Goal: Information Seeking & Learning: Learn about a topic

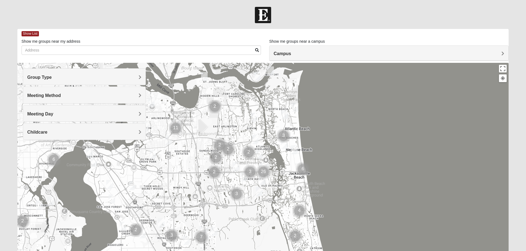
click at [142, 77] on div "Group Type" at bounding box center [84, 77] width 122 height 16
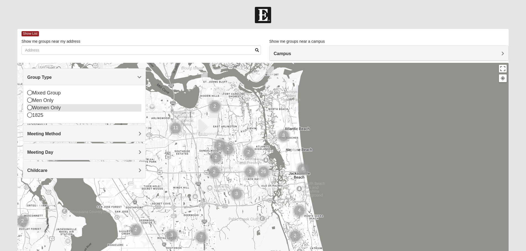
click at [39, 107] on div "Women Only" at bounding box center [84, 107] width 114 height 7
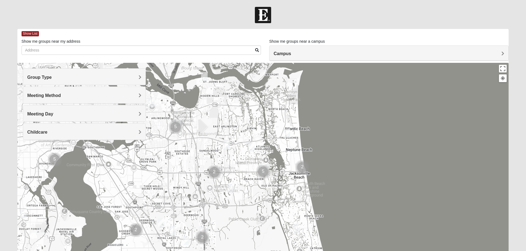
click at [58, 96] on span "Meeting Method" at bounding box center [44, 95] width 34 height 5
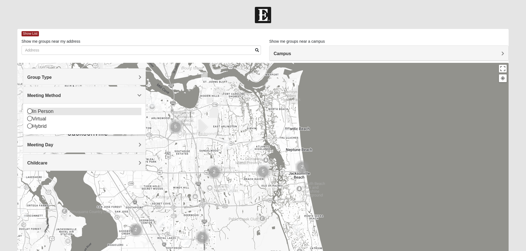
click at [44, 111] on div "In Person" at bounding box center [84, 111] width 114 height 7
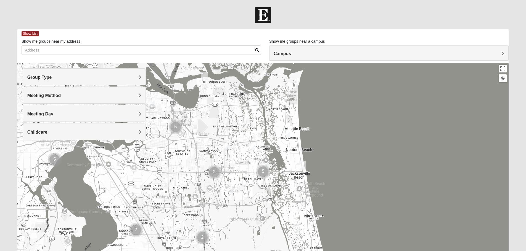
click at [57, 116] on h4 "Meeting Day" at bounding box center [84, 113] width 114 height 5
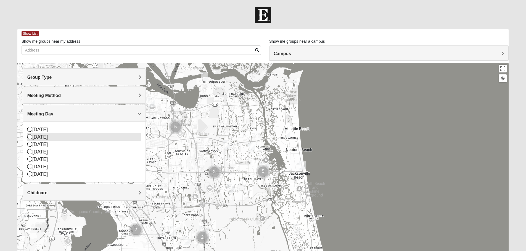
click at [45, 138] on div "[DATE]" at bounding box center [84, 137] width 114 height 7
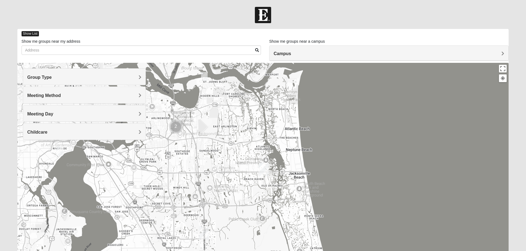
click at [27, 34] on span "Show List" at bounding box center [30, 33] width 17 height 5
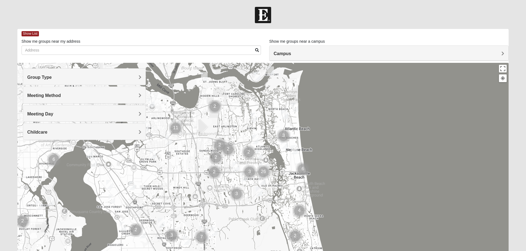
click at [304, 50] on div "Campus" at bounding box center [388, 53] width 239 height 15
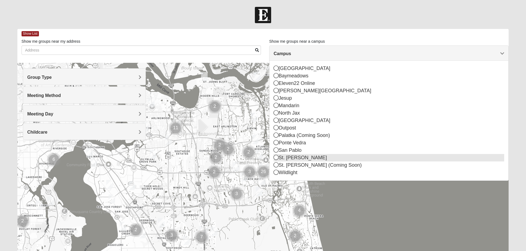
click at [281, 157] on div "St. [PERSON_NAME]" at bounding box center [388, 157] width 230 height 7
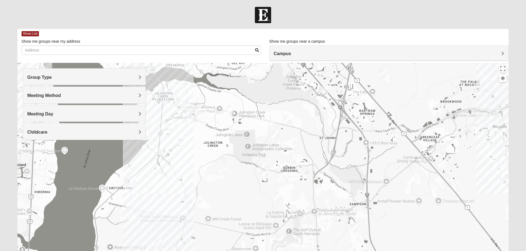
click at [67, 77] on h4 "Group Type" at bounding box center [84, 77] width 114 height 5
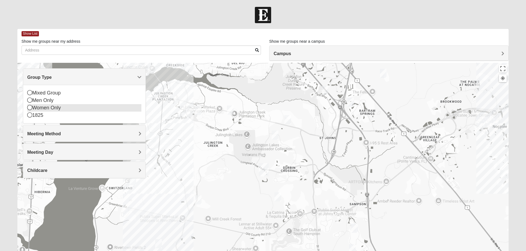
click at [44, 108] on div "Women Only" at bounding box center [84, 107] width 114 height 7
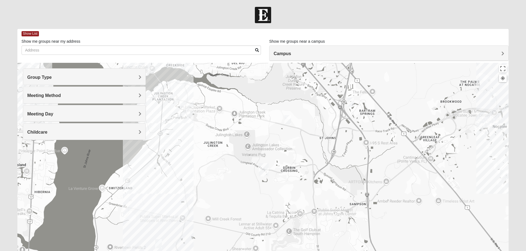
click at [47, 94] on span "Meeting Method" at bounding box center [44, 95] width 34 height 5
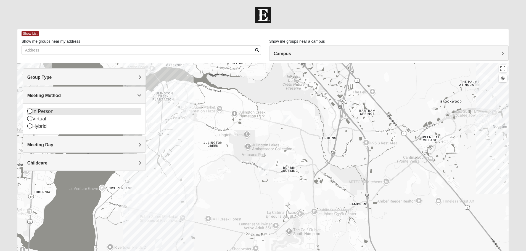
click at [36, 111] on div "In Person" at bounding box center [84, 111] width 114 height 7
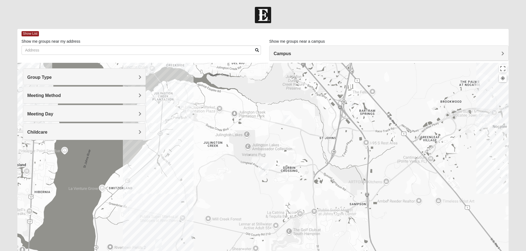
click at [47, 113] on span "Meeting Day" at bounding box center [40, 114] width 26 height 5
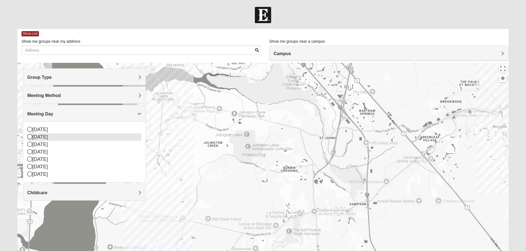
click at [42, 135] on div "[DATE]" at bounding box center [84, 137] width 114 height 7
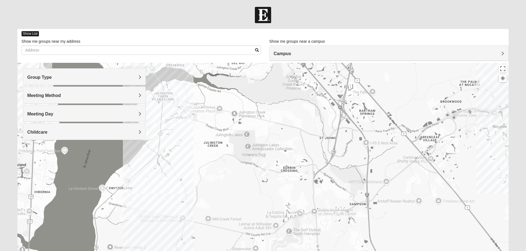
click at [31, 34] on span "Show List" at bounding box center [30, 33] width 17 height 5
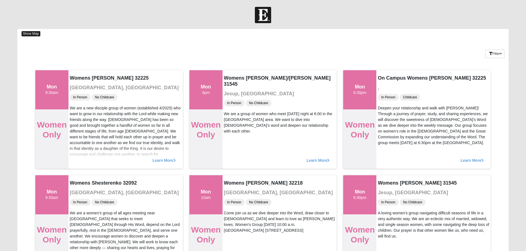
click at [32, 32] on span "Show Map" at bounding box center [31, 33] width 19 height 5
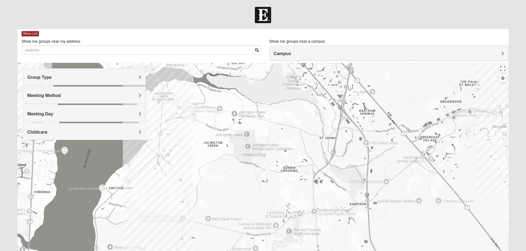
click at [52, 76] on span "Group Type" at bounding box center [39, 77] width 25 height 5
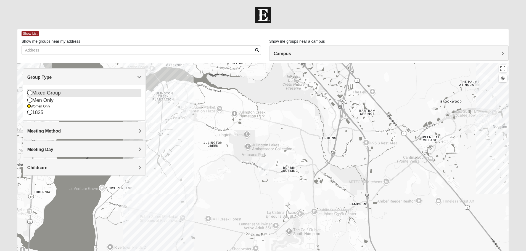
click at [29, 94] on icon at bounding box center [29, 92] width 5 height 5
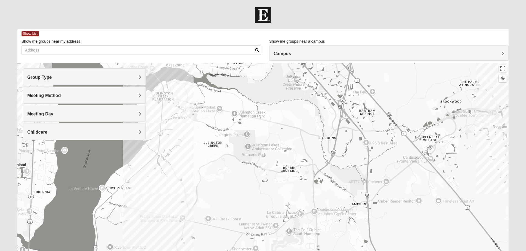
click at [41, 79] on span "Group Type" at bounding box center [39, 77] width 25 height 5
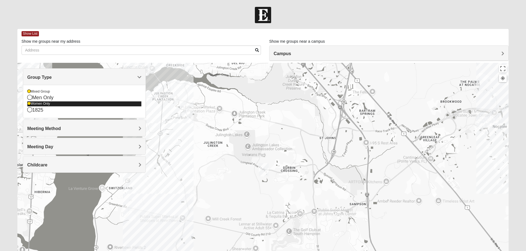
click at [27, 103] on icon at bounding box center [28, 103] width 3 height 3
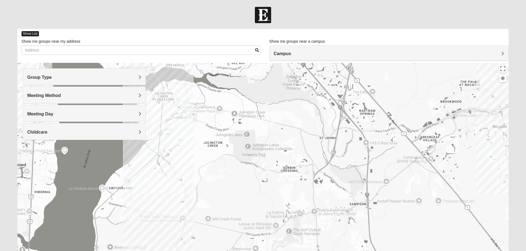
click at [32, 33] on span "Show List" at bounding box center [30, 33] width 17 height 5
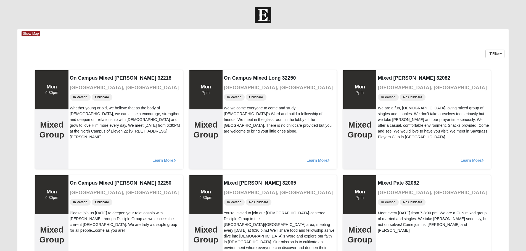
click at [29, 31] on div "Show Map" at bounding box center [265, 34] width 487 height 10
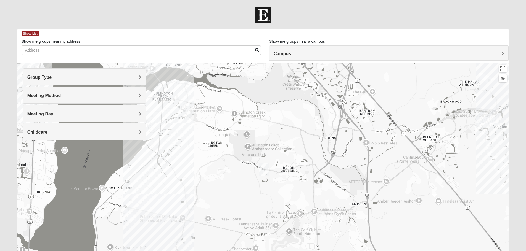
click at [57, 79] on h4 "Group Type" at bounding box center [84, 77] width 114 height 5
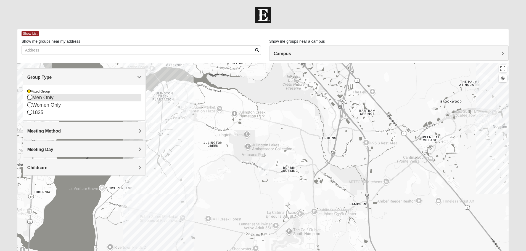
click at [30, 98] on icon at bounding box center [29, 97] width 5 height 5
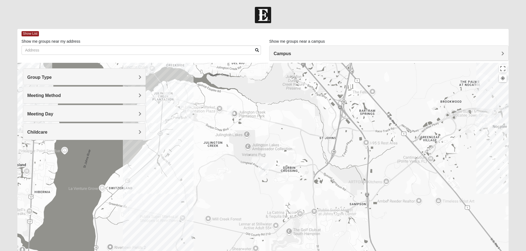
click at [45, 74] on div "Group Type" at bounding box center [84, 77] width 122 height 16
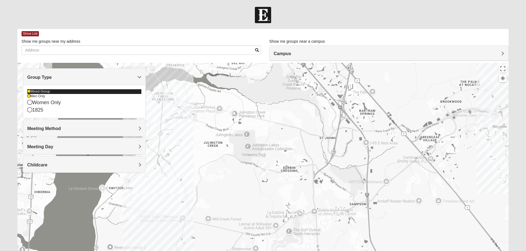
click at [37, 90] on div "Mixed Group" at bounding box center [84, 91] width 114 height 5
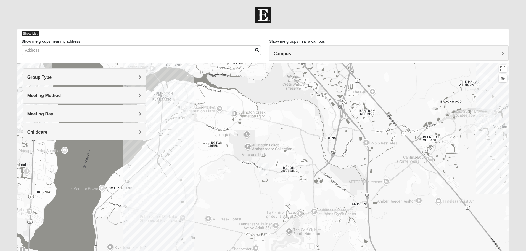
click at [35, 32] on span "Show List" at bounding box center [30, 33] width 17 height 5
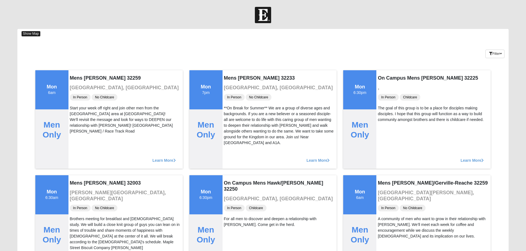
click at [28, 32] on span "Show Map" at bounding box center [31, 33] width 19 height 5
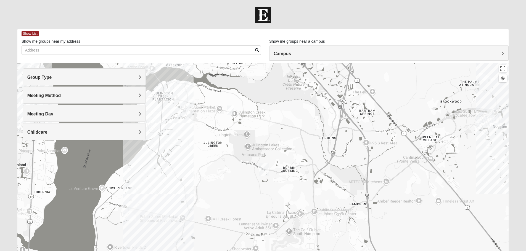
click at [79, 78] on h4 "Group Type" at bounding box center [84, 77] width 114 height 5
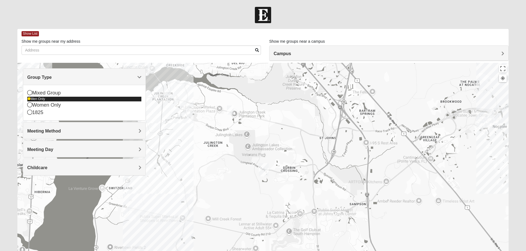
click at [31, 97] on div "Men Only" at bounding box center [84, 99] width 114 height 5
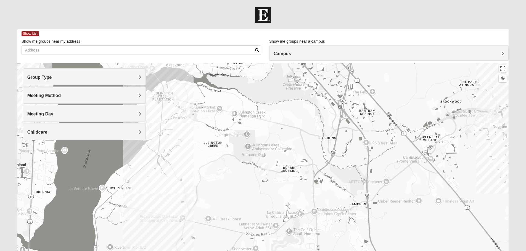
click at [61, 79] on h4 "Group Type" at bounding box center [84, 77] width 114 height 5
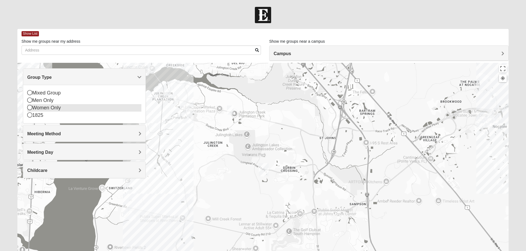
click at [43, 107] on div "Women Only" at bounding box center [84, 107] width 114 height 7
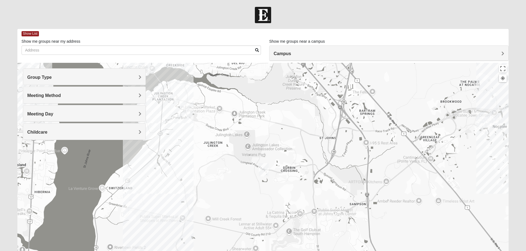
click at [76, 95] on h4 "Meeting Method" at bounding box center [84, 95] width 114 height 5
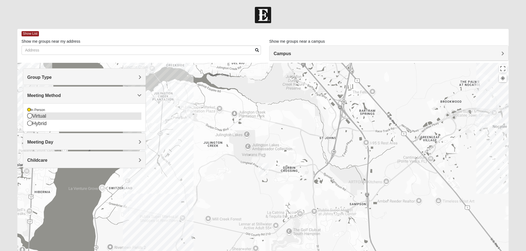
click at [77, 118] on div "Virtual" at bounding box center [84, 116] width 114 height 7
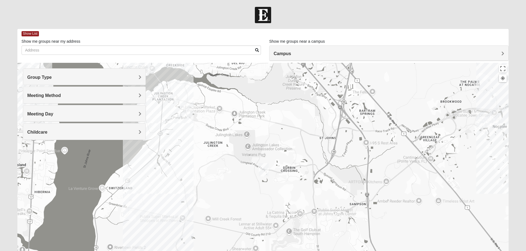
click at [69, 95] on h4 "Meeting Method" at bounding box center [84, 95] width 114 height 5
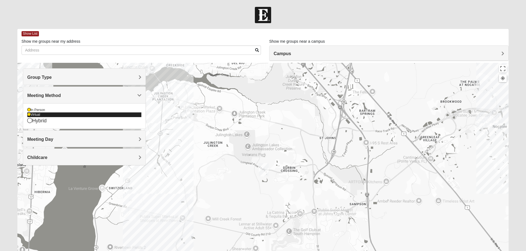
click at [29, 114] on icon at bounding box center [28, 114] width 3 height 3
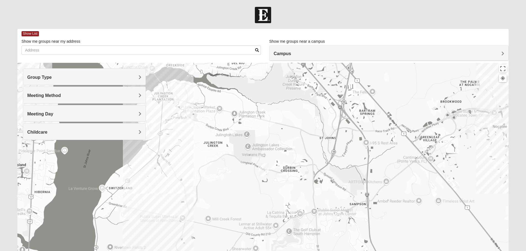
click at [76, 113] on h4 "Meeting Day" at bounding box center [84, 113] width 114 height 5
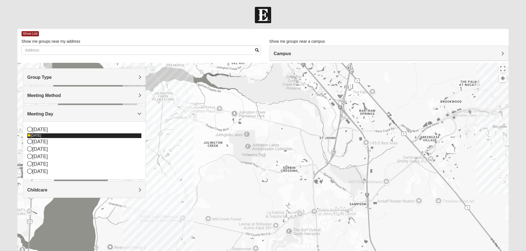
click at [37, 134] on div "[DATE]" at bounding box center [84, 136] width 114 height 5
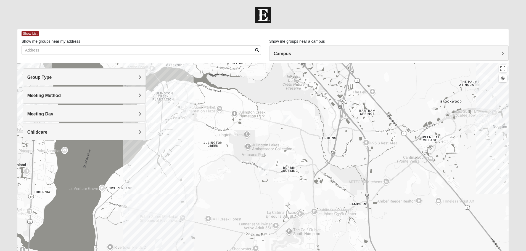
click at [63, 110] on div "Meeting Day" at bounding box center [84, 113] width 122 height 16
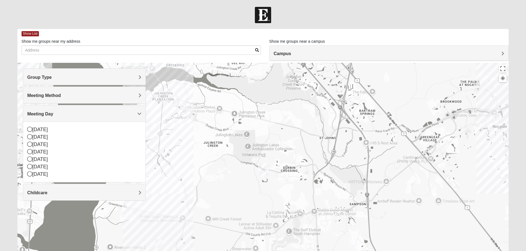
click at [304, 54] on h4 "Campus" at bounding box center [388, 53] width 230 height 5
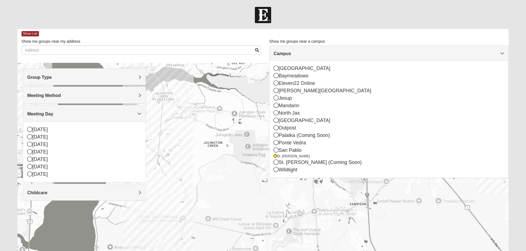
click at [188, 34] on div "Show List" at bounding box center [265, 34] width 487 height 10
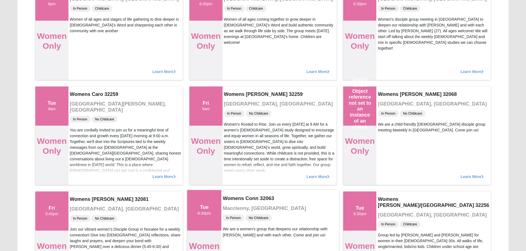
scroll to position [1987, 0]
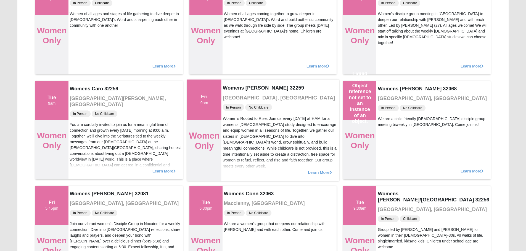
drag, startPoint x: 319, startPoint y: 172, endPoint x: 312, endPoint y: 173, distance: 6.7
click at [312, 170] on span "Learn More" at bounding box center [320, 170] width 24 height 0
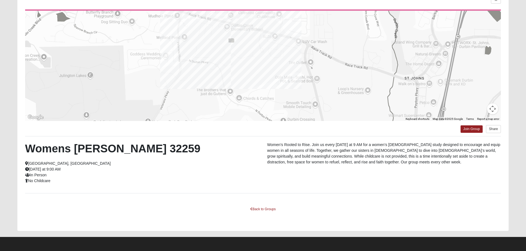
drag, startPoint x: 338, startPoint y: 112, endPoint x: 333, endPoint y: 68, distance: 44.7
click at [333, 68] on div at bounding box center [263, 66] width 476 height 110
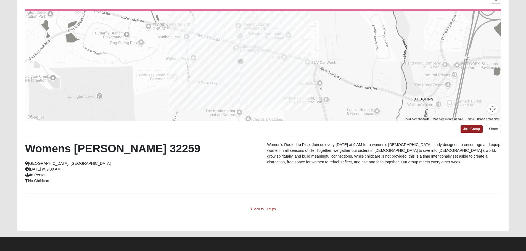
drag, startPoint x: 321, startPoint y: 108, endPoint x: 330, endPoint y: 128, distance: 21.9
click at [330, 128] on div "← Move left → Move right ↑ Move up ↓ Move down + Zoom in - Zoom out Home Jump l…" at bounding box center [262, 110] width 491 height 242
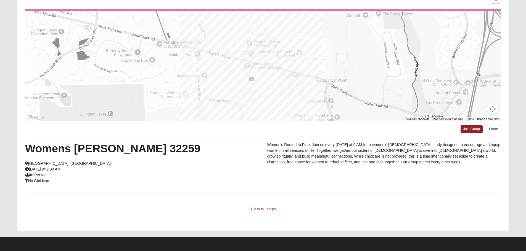
drag, startPoint x: 215, startPoint y: 65, endPoint x: 228, endPoint y: 87, distance: 25.6
click at [228, 87] on div at bounding box center [263, 66] width 476 height 110
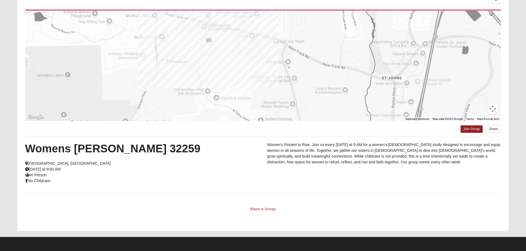
drag, startPoint x: 362, startPoint y: 99, endPoint x: 318, endPoint y: 57, distance: 60.1
click at [318, 57] on div at bounding box center [263, 66] width 476 height 110
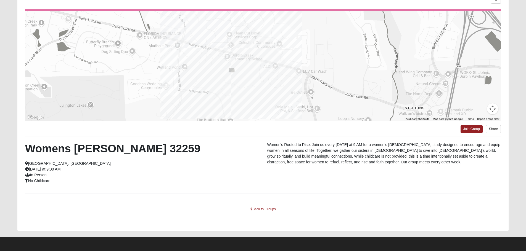
drag, startPoint x: 281, startPoint y: 53, endPoint x: 305, endPoint y: 84, distance: 39.6
click at [305, 84] on div at bounding box center [263, 66] width 476 height 110
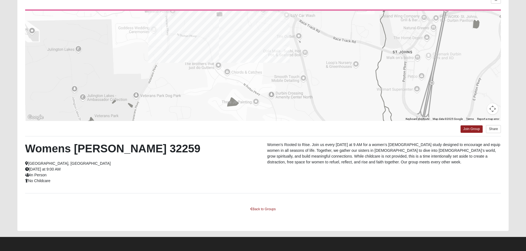
drag, startPoint x: 341, startPoint y: 85, endPoint x: 327, endPoint y: 64, distance: 25.6
click at [327, 22] on div at bounding box center [263, 66] width 476 height 110
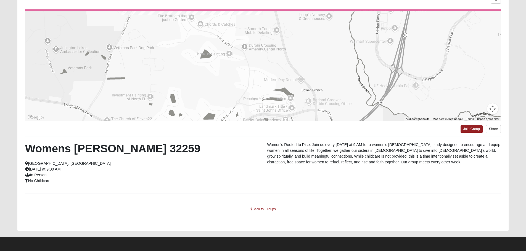
drag, startPoint x: 328, startPoint y: 77, endPoint x: 301, endPoint y: 27, distance: 56.6
click at [301, 27] on div at bounding box center [263, 66] width 476 height 110
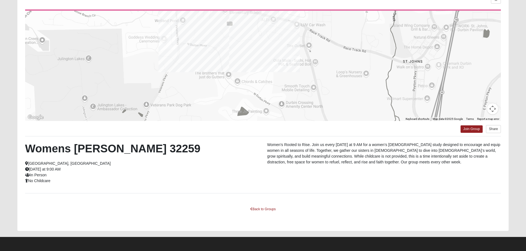
drag, startPoint x: 315, startPoint y: 62, endPoint x: 352, endPoint y: 121, distance: 69.5
click at [352, 121] on div at bounding box center [263, 66] width 476 height 110
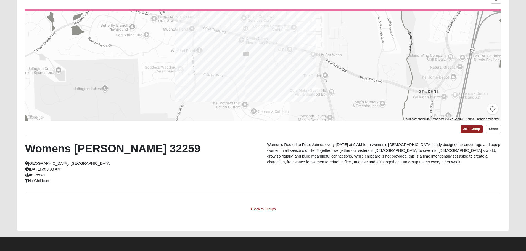
drag, startPoint x: 330, startPoint y: 70, endPoint x: 355, endPoint y: 114, distance: 50.4
click at [355, 114] on div at bounding box center [263, 66] width 476 height 110
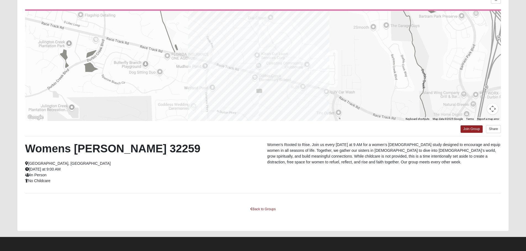
drag, startPoint x: 244, startPoint y: 71, endPoint x: 250, endPoint y: 98, distance: 27.5
click at [250, 98] on div at bounding box center [263, 66] width 476 height 110
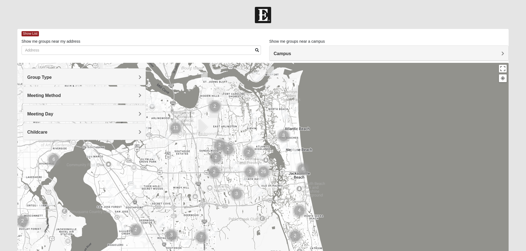
click at [71, 79] on h4 "Group Type" at bounding box center [84, 77] width 114 height 5
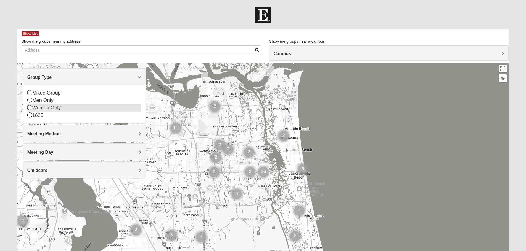
click at [30, 107] on icon at bounding box center [29, 107] width 5 height 5
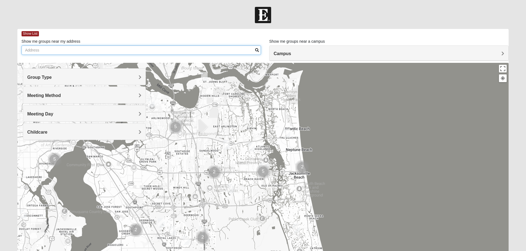
click at [62, 53] on input "Show me groups near my address" at bounding box center [141, 50] width 239 height 9
type input "209 ravensbury way"
drag, startPoint x: 60, startPoint y: 49, endPoint x: -103, endPoint y: 33, distance: 163.8
click at [0, 33] on html "Log In Find A Group Error Show List Loading Groups" at bounding box center [263, 152] width 526 height 304
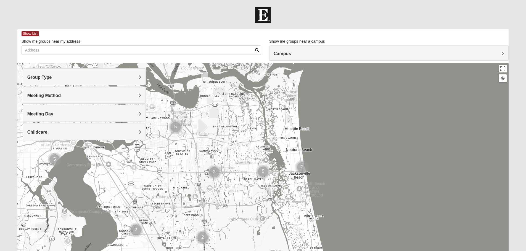
click at [303, 55] on h4 "Campus" at bounding box center [388, 53] width 230 height 5
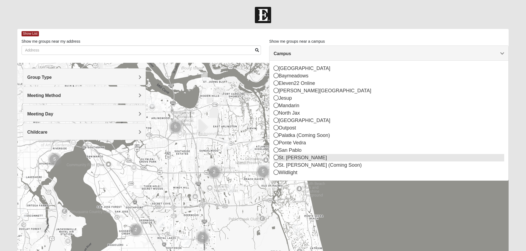
click at [288, 160] on div "St. [PERSON_NAME]" at bounding box center [388, 157] width 230 height 7
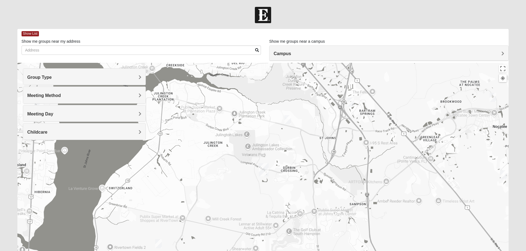
click at [67, 93] on h4 "Meeting Method" at bounding box center [84, 95] width 114 height 5
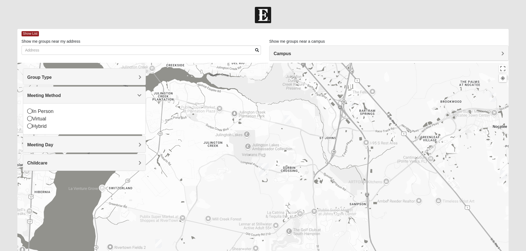
click at [67, 93] on h4 "Meeting Method" at bounding box center [84, 95] width 114 height 5
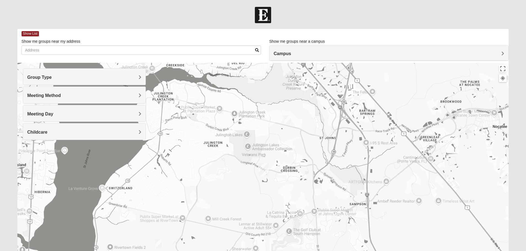
click at [65, 78] on h4 "Group Type" at bounding box center [84, 77] width 114 height 5
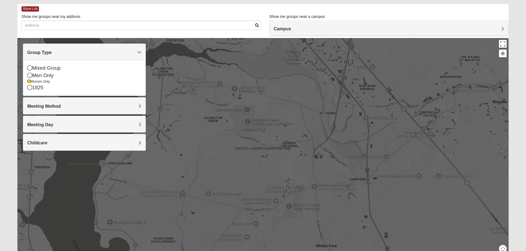
scroll to position [28, 0]
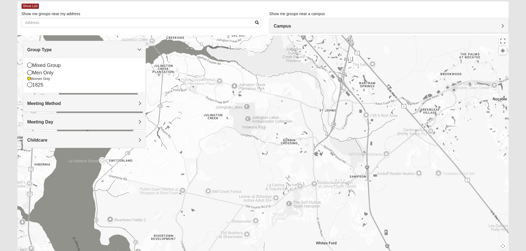
click at [217, 76] on div at bounding box center [262, 145] width 491 height 221
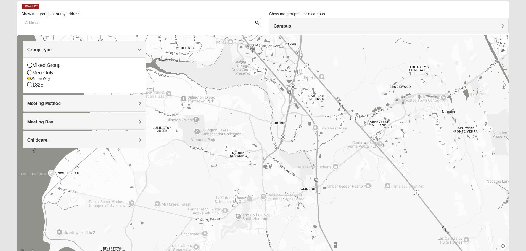
drag, startPoint x: 402, startPoint y: 132, endPoint x: 341, endPoint y: 146, distance: 62.1
click at [341, 146] on div at bounding box center [262, 145] width 491 height 221
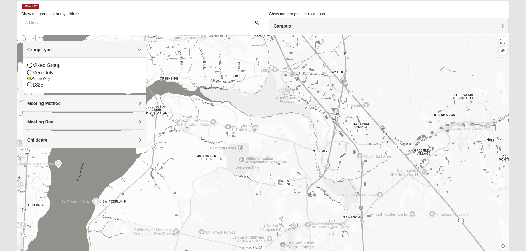
drag, startPoint x: 341, startPoint y: 115, endPoint x: 392, endPoint y: 147, distance: 60.9
click at [392, 147] on div at bounding box center [262, 145] width 491 height 221
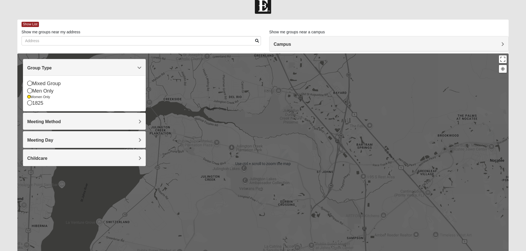
scroll to position [0, 0]
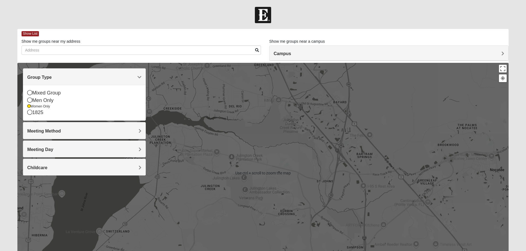
drag, startPoint x: 359, startPoint y: 149, endPoint x: 374, endPoint y: 153, distance: 15.6
click at [361, 150] on div at bounding box center [262, 173] width 491 height 221
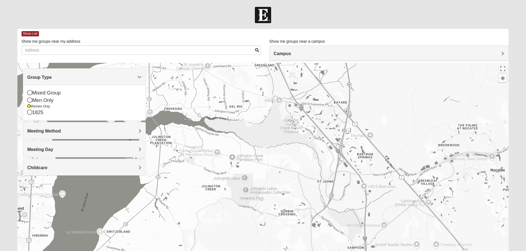
click at [349, 147] on img "Womens Lopez/McCardle 32258" at bounding box center [348, 145] width 7 height 9
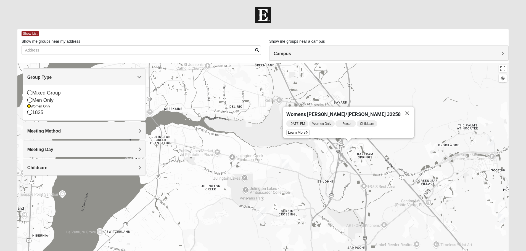
click at [287, 167] on img "Womens Urbanski 32259" at bounding box center [285, 163] width 7 height 9
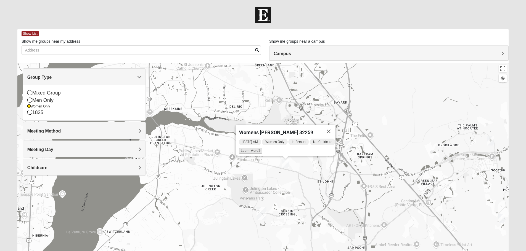
click at [259, 149] on span "Learn More" at bounding box center [250, 151] width 23 height 6
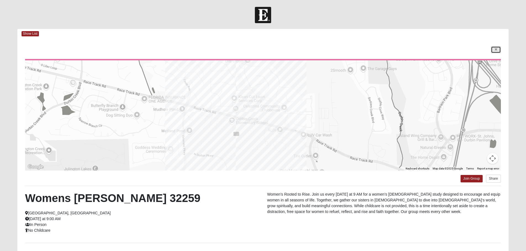
click at [497, 49] on icon at bounding box center [495, 49] width 2 height 3
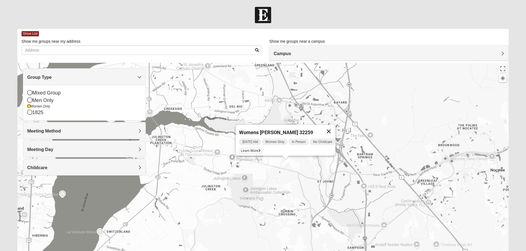
click at [330, 129] on button "Close" at bounding box center [328, 131] width 13 height 13
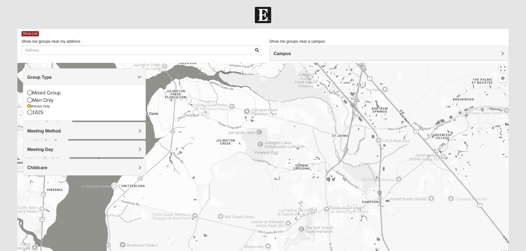
drag, startPoint x: 250, startPoint y: 196, endPoint x: 267, endPoint y: 143, distance: 55.3
click at [267, 143] on div at bounding box center [262, 173] width 491 height 221
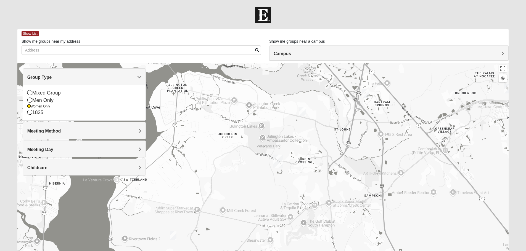
click at [279, 162] on img "St. Johns" at bounding box center [278, 161] width 10 height 13
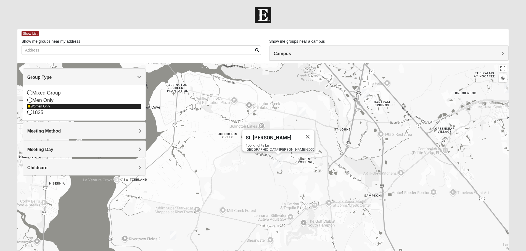
click at [30, 107] on icon at bounding box center [28, 106] width 3 height 3
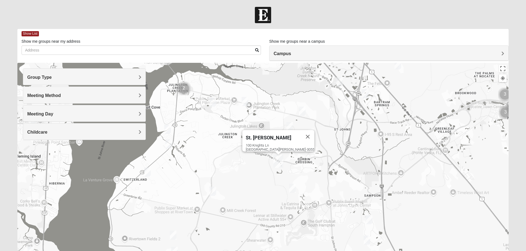
click at [50, 81] on div "Group Type" at bounding box center [84, 77] width 122 height 16
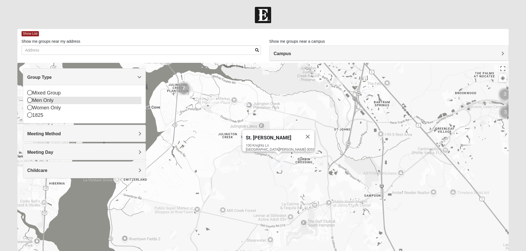
click at [30, 101] on icon at bounding box center [29, 100] width 5 height 5
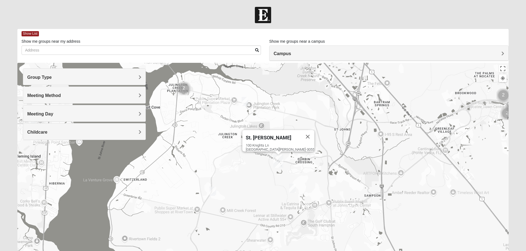
click at [280, 162] on img "St. Johns" at bounding box center [278, 161] width 10 height 13
click at [301, 134] on button "Close" at bounding box center [307, 136] width 13 height 13
click at [278, 163] on img "St. Johns" at bounding box center [278, 161] width 10 height 13
click at [301, 132] on button "Close" at bounding box center [307, 136] width 13 height 13
click at [184, 89] on img "Cluster of 2 groups" at bounding box center [184, 89] width 14 height 14
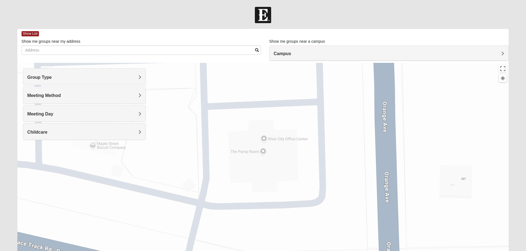
drag, startPoint x: 288, startPoint y: 119, endPoint x: 277, endPoint y: 185, distance: 66.9
click at [277, 185] on div "To navigate, press the arrow keys." at bounding box center [262, 173] width 491 height 221
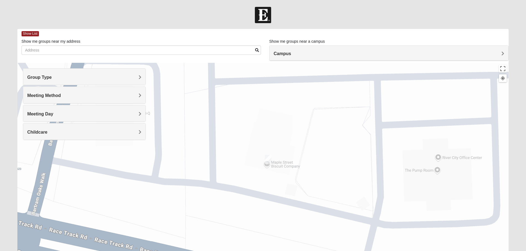
drag, startPoint x: 251, startPoint y: 108, endPoint x: 425, endPoint y: 127, distance: 175.7
click at [425, 127] on div "To navigate, press the arrow keys." at bounding box center [262, 173] width 491 height 221
click at [268, 158] on img "Mens Hayes 32259" at bounding box center [268, 159] width 7 height 9
click at [312, 125] on button "Close" at bounding box center [308, 127] width 13 height 13
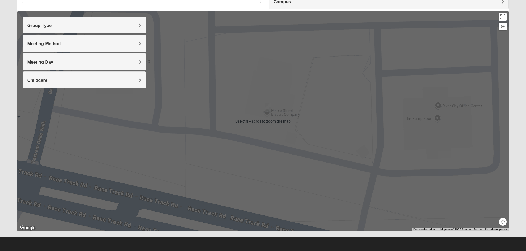
scroll to position [52, 0]
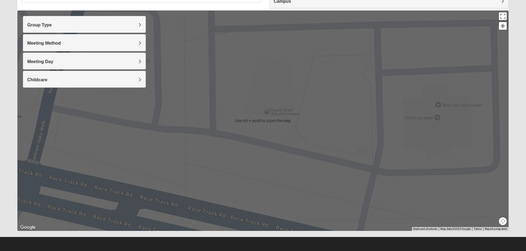
click at [446, 86] on div "To navigate, press the arrow keys." at bounding box center [262, 120] width 491 height 221
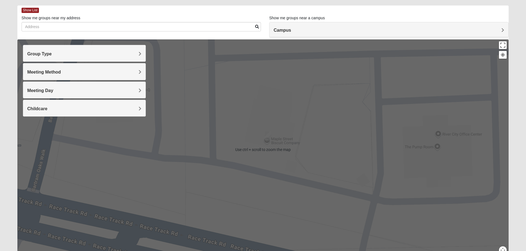
scroll to position [0, 0]
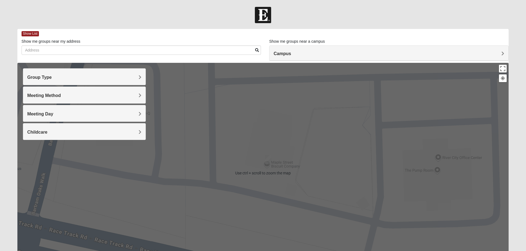
click at [423, 40] on div "Show me groups near a campus Campus Arlington Baymeadows Eleven22 Online Flemin…" at bounding box center [388, 42] width 239 height 7
click at [188, 25] on form "Log In Find A Group Error Show List Loading Groups" at bounding box center [263, 155] width 526 height 297
drag, startPoint x: 142, startPoint y: 33, endPoint x: 148, endPoint y: 34, distance: 6.4
click at [142, 33] on div "Show List" at bounding box center [265, 34] width 487 height 10
